Goal: Information Seeking & Learning: Stay updated

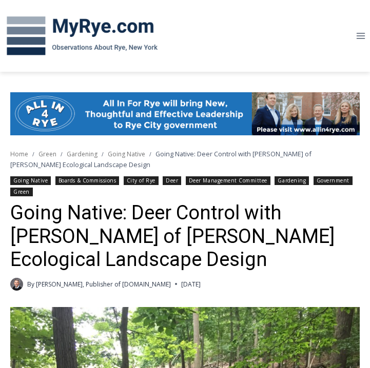
click at [88, 24] on img at bounding box center [82, 35] width 164 height 53
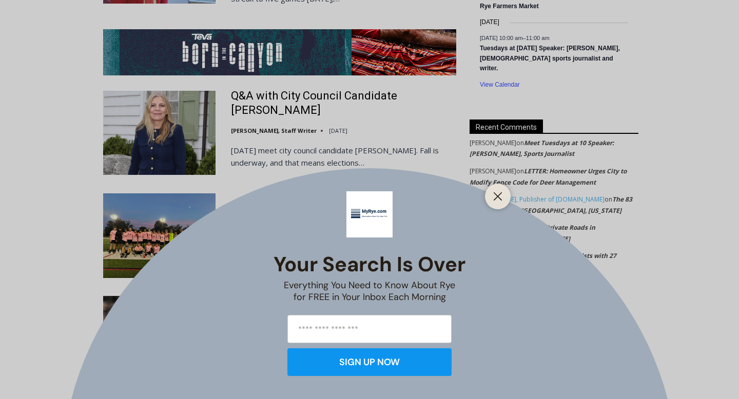
scroll to position [1994, 0]
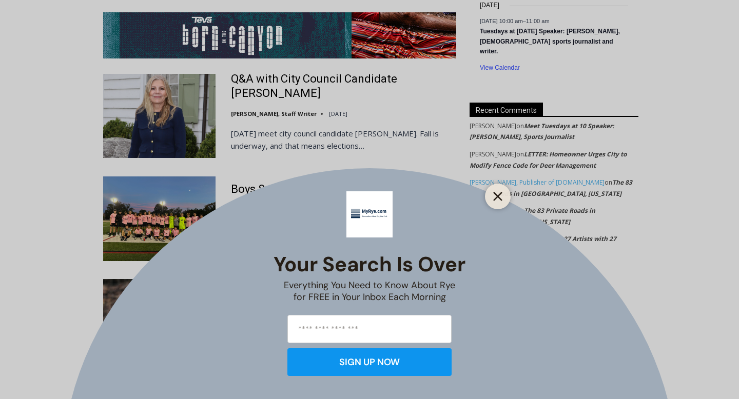
click at [497, 194] on icon "Close" at bounding box center [497, 196] width 9 height 9
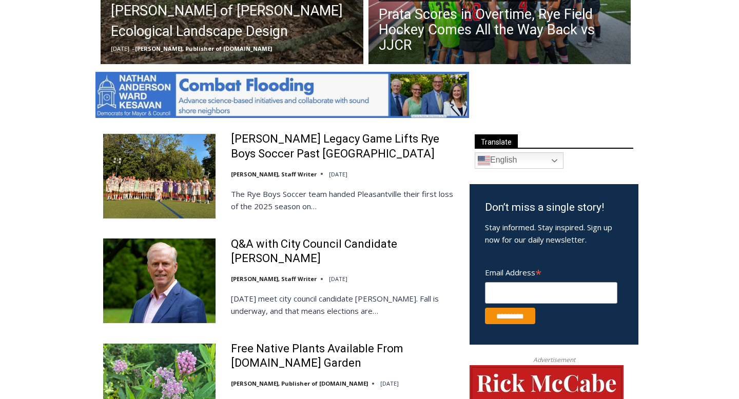
scroll to position [0, 0]
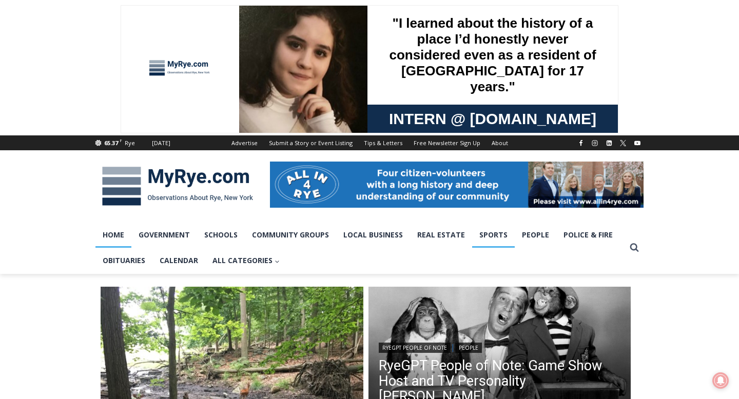
click at [488, 235] on link "Sports" at bounding box center [493, 235] width 43 height 26
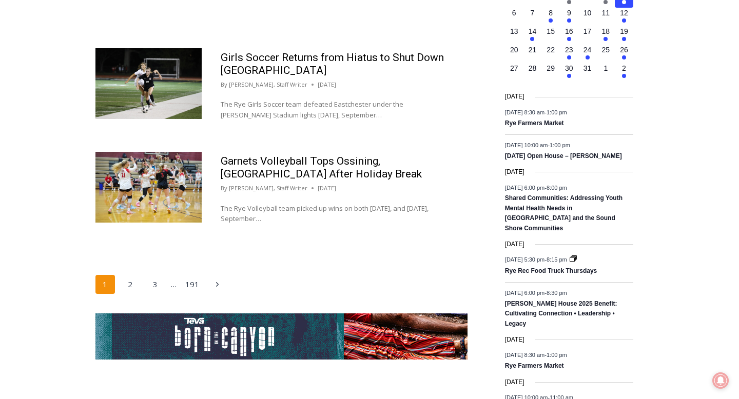
scroll to position [1635, 0]
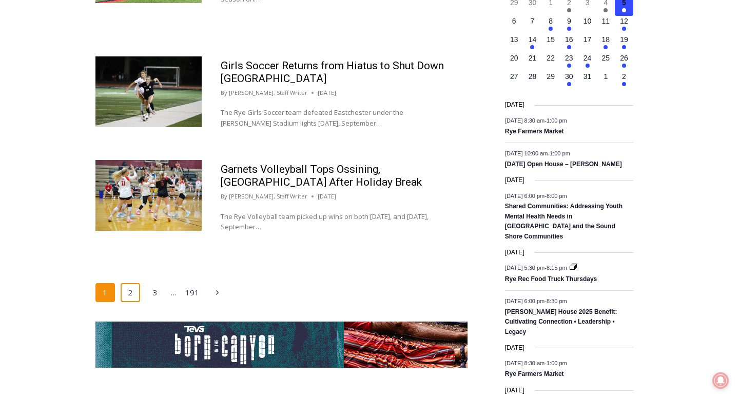
click at [128, 285] on link "2" at bounding box center [130, 292] width 19 height 19
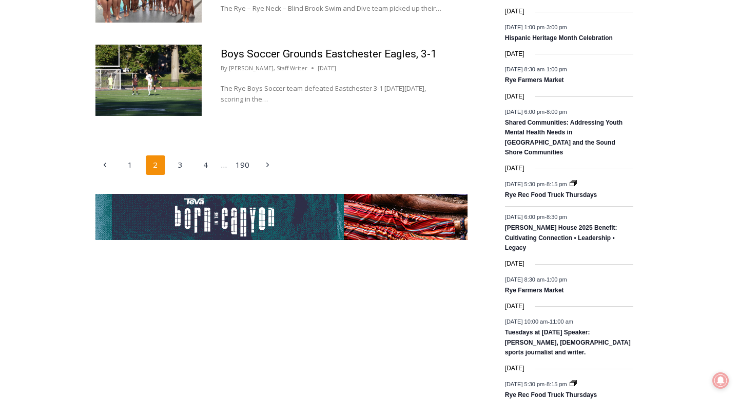
scroll to position [1730, 0]
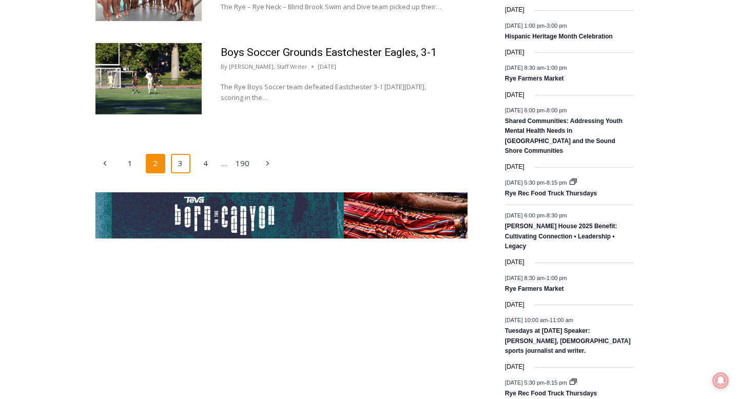
click at [180, 173] on link "3" at bounding box center [180, 163] width 19 height 19
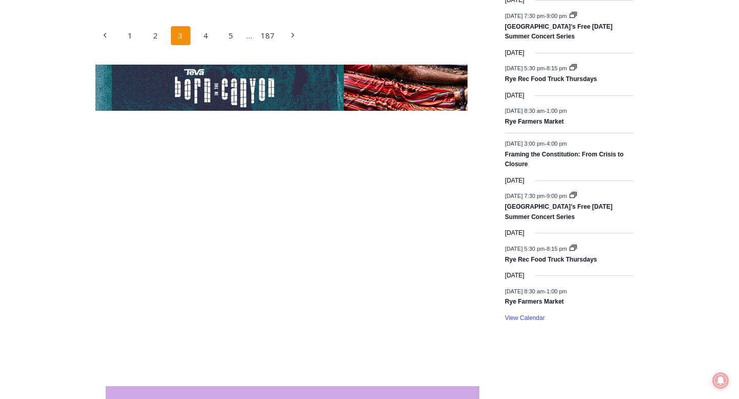
scroll to position [1883, 0]
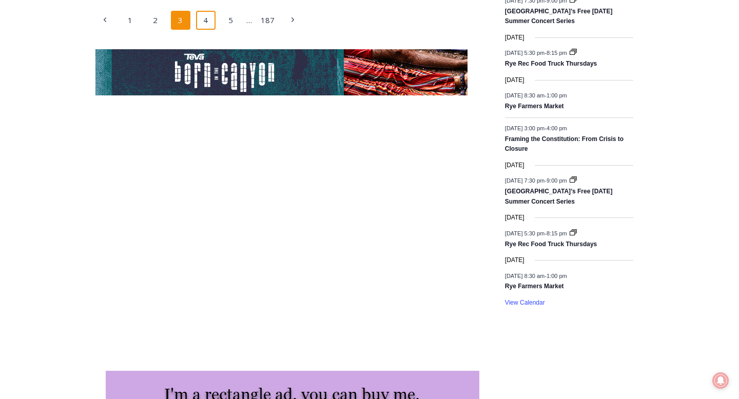
click at [207, 30] on link "4" at bounding box center [205, 20] width 19 height 19
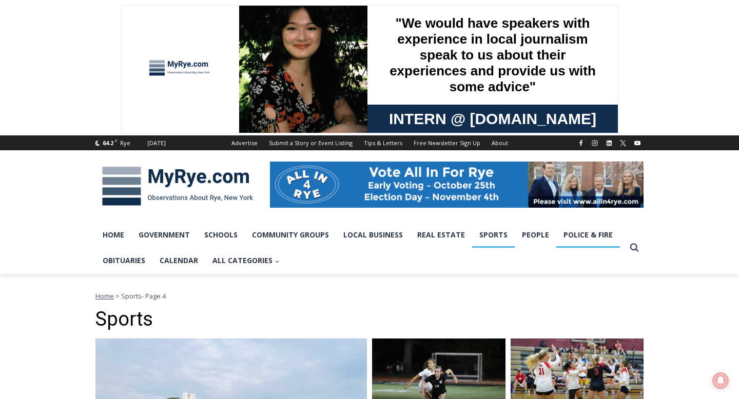
click at [599, 234] on link "Police & Fire" at bounding box center [588, 235] width 64 height 26
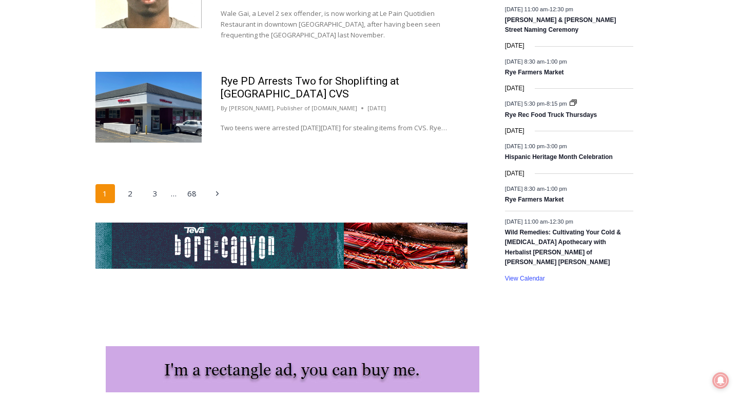
scroll to position [1746, 0]
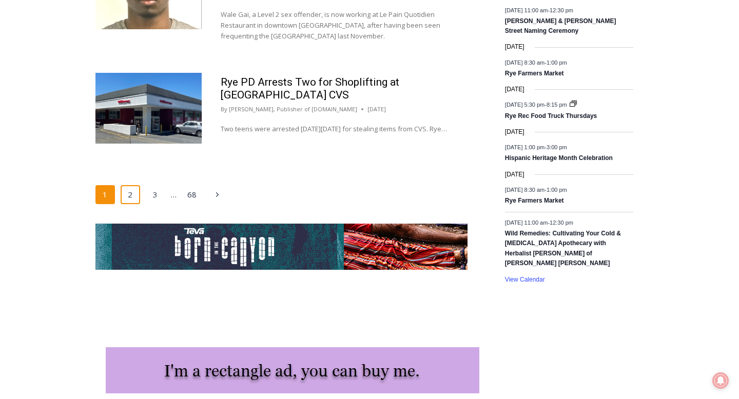
click at [122, 202] on link "2" at bounding box center [130, 194] width 19 height 19
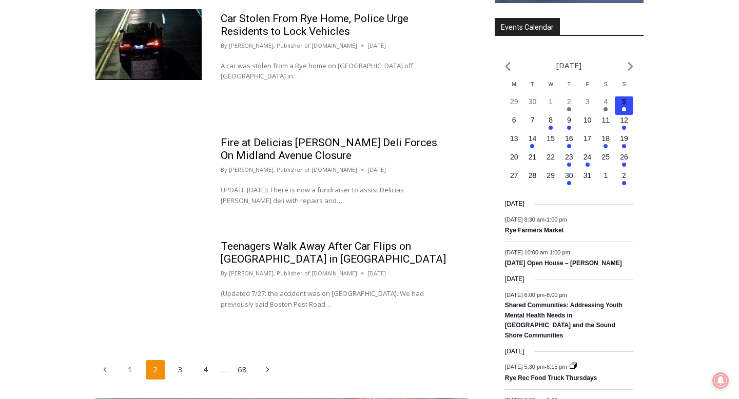
scroll to position [1535, 0]
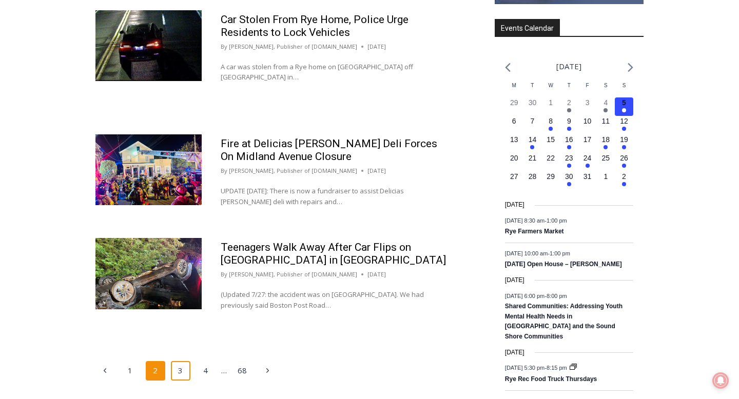
click at [185, 381] on link "3" at bounding box center [180, 370] width 19 height 19
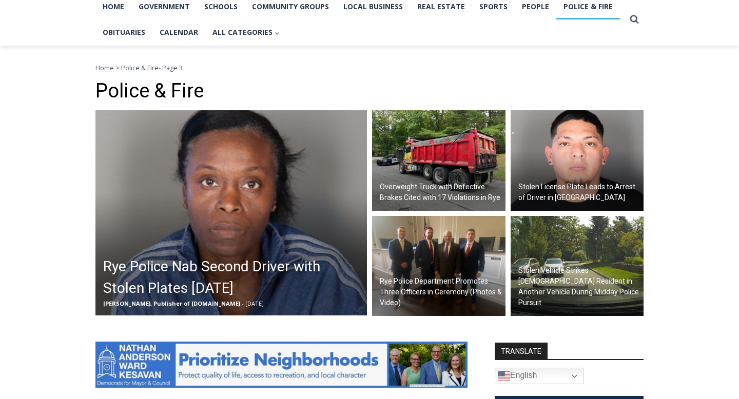
click at [451, 187] on h2 "Overweight Truck with Defective Brakes Cited with 17 Violations in Rye" at bounding box center [441, 193] width 123 height 22
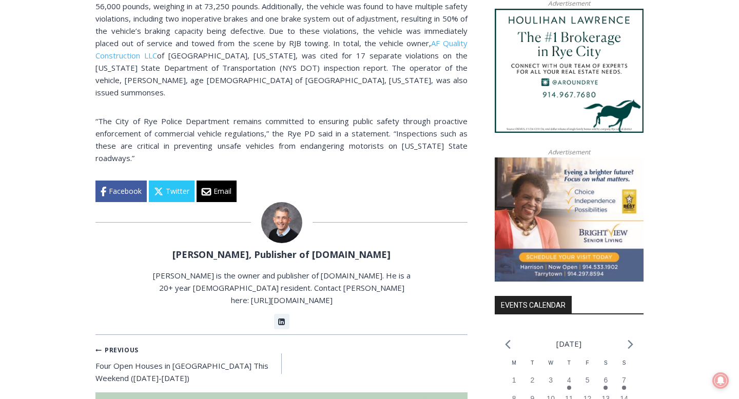
scroll to position [955, 0]
